Goal: Navigation & Orientation: Find specific page/section

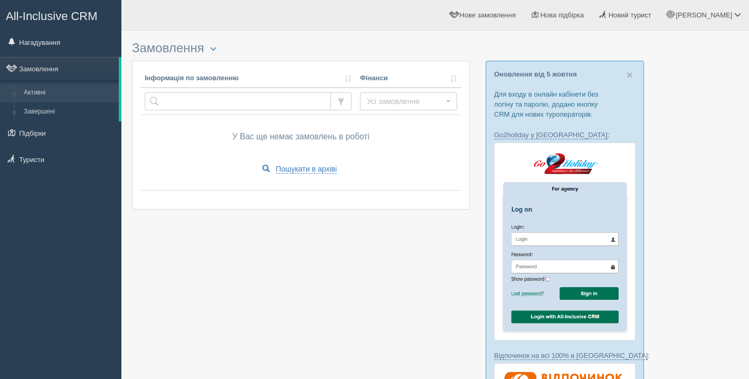
click at [39, 10] on span "All-Inclusive CRM" at bounding box center [52, 15] width 92 height 13
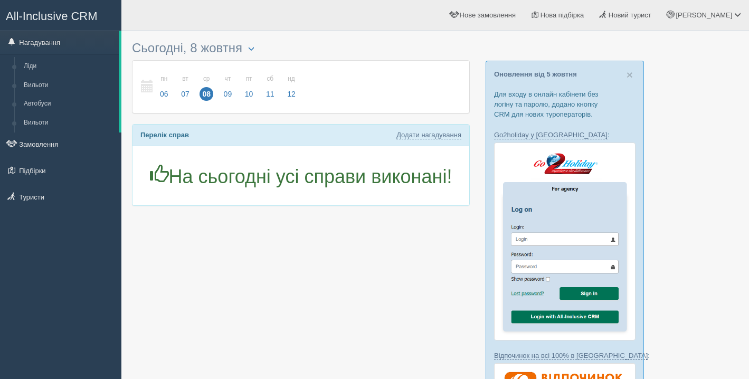
click at [48, 19] on span "All-Inclusive CRM" at bounding box center [52, 15] width 92 height 13
